Goal: Use online tool/utility

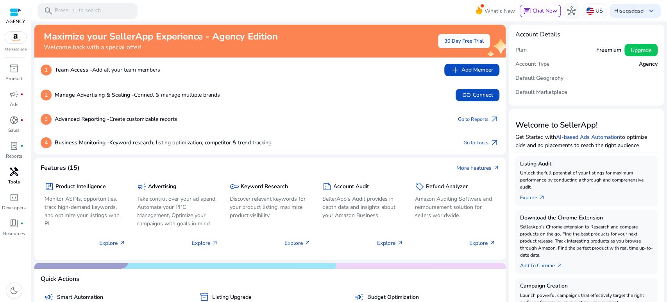
click at [13, 175] on span "handyman" at bounding box center [13, 171] width 9 height 9
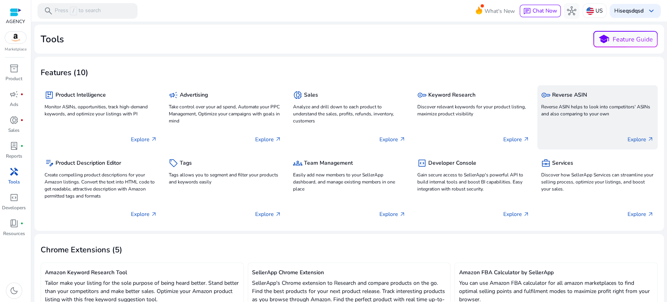
click at [589, 112] on p "Reverse ASIN helps to look into competitors' ASINs and also comparing to your o…" at bounding box center [597, 110] width 112 height 14
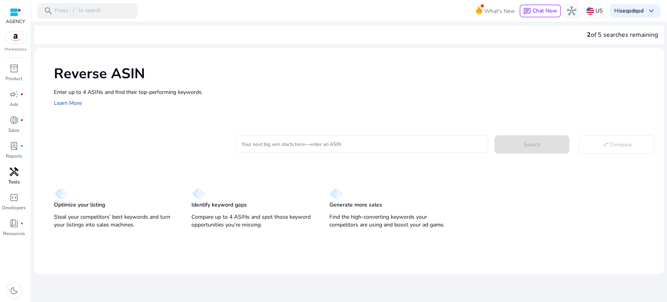
click at [286, 120] on div "Reverse ASIN Enter up to 4 ASINs and find their top-performing keywords. Learn …" at bounding box center [348, 85] width 629 height 75
drag, startPoint x: 277, startPoint y: 143, endPoint x: 304, endPoint y: 143, distance: 27.0
click at [277, 143] on input "Your next big win starts here—enter an ASIN" at bounding box center [361, 143] width 241 height 9
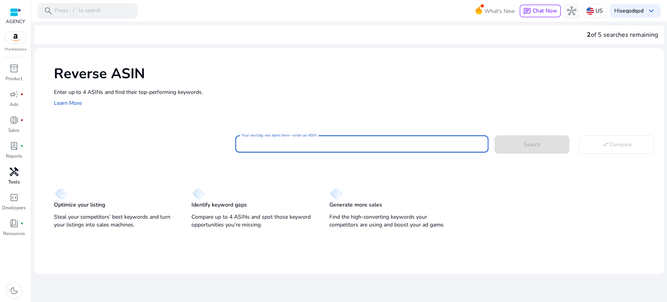
paste input "**********"
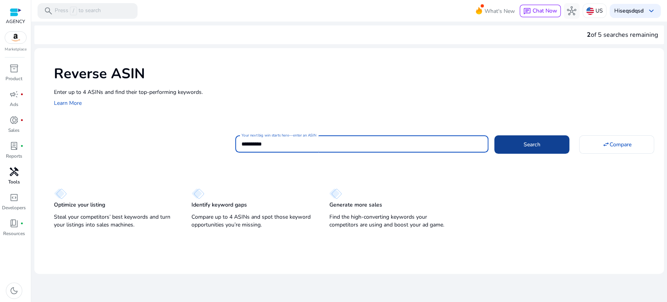
type input "**********"
click at [555, 143] on span at bounding box center [531, 144] width 75 height 19
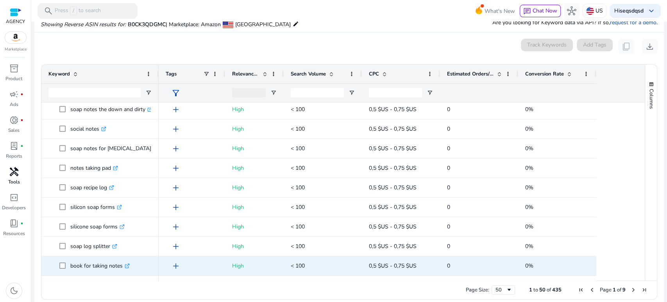
scroll to position [798, 0]
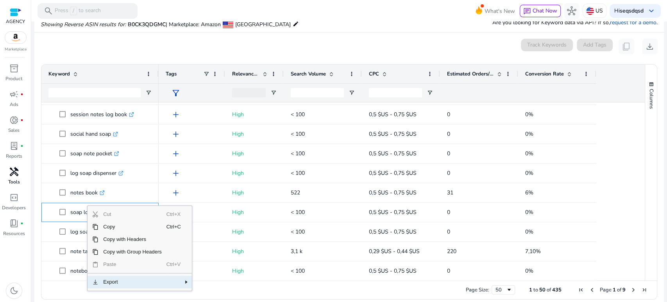
drag, startPoint x: 110, startPoint y: 279, endPoint x: 121, endPoint y: 280, distance: 11.0
click at [111, 279] on span "Export" at bounding box center [132, 281] width 68 height 12
click at [216, 284] on span "CSV Export" at bounding box center [220, 284] width 36 height 12
